Goal: Find contact information: Find contact information

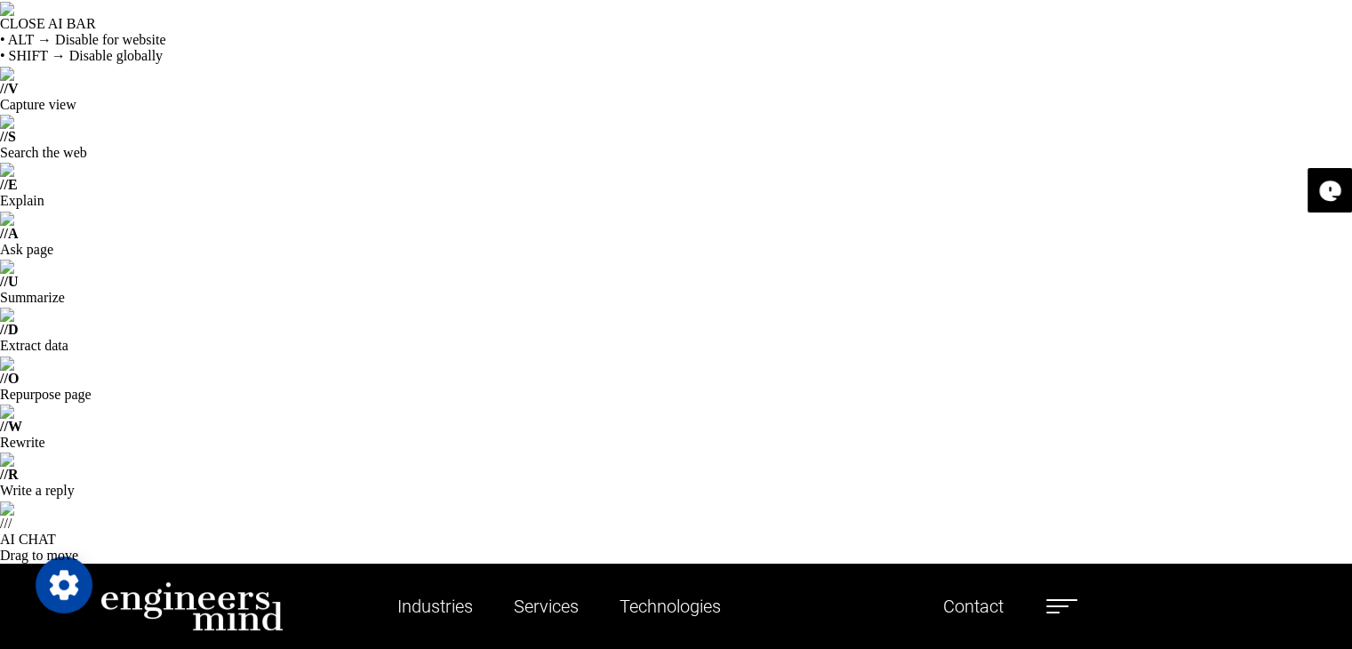
click at [1059, 595] on label at bounding box center [1061, 606] width 31 height 23
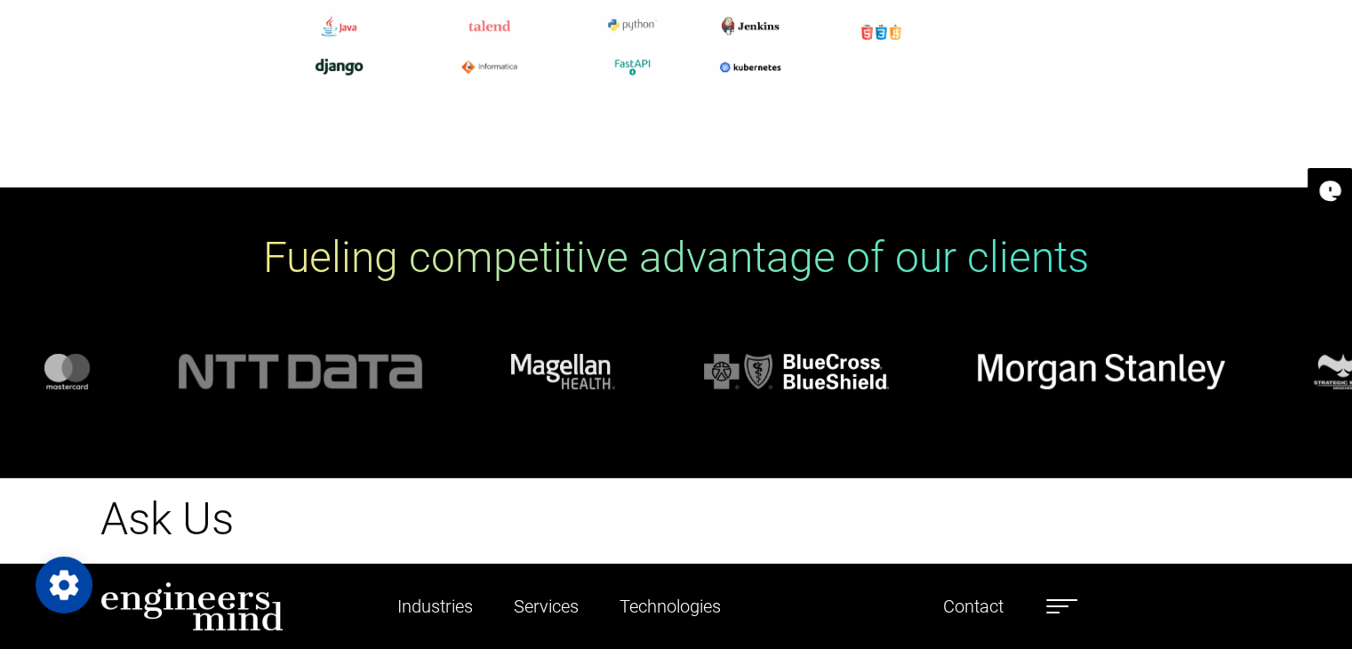
scroll to position [5207, 0]
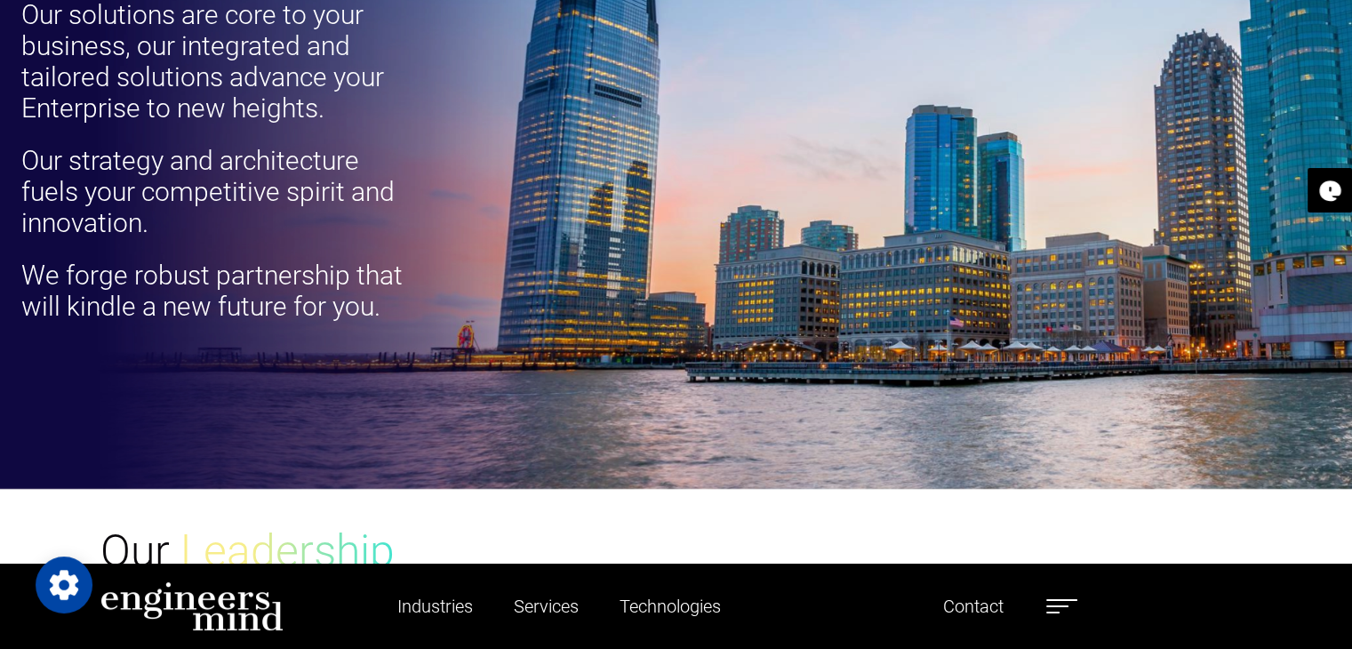
scroll to position [1563, 0]
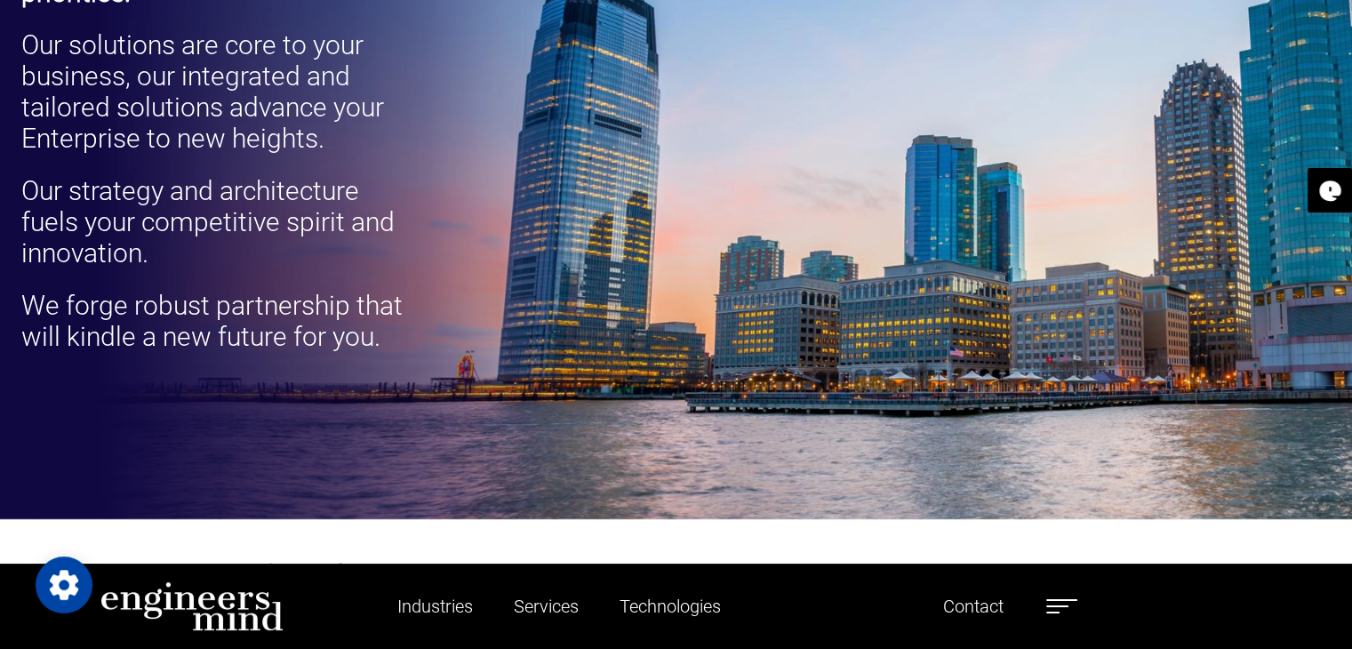
drag, startPoint x: 956, startPoint y: 314, endPoint x: 1129, endPoint y: 319, distance: 172.5
copy h5 "[PERSON_NAME]"
